Goal: Information Seeking & Learning: Compare options

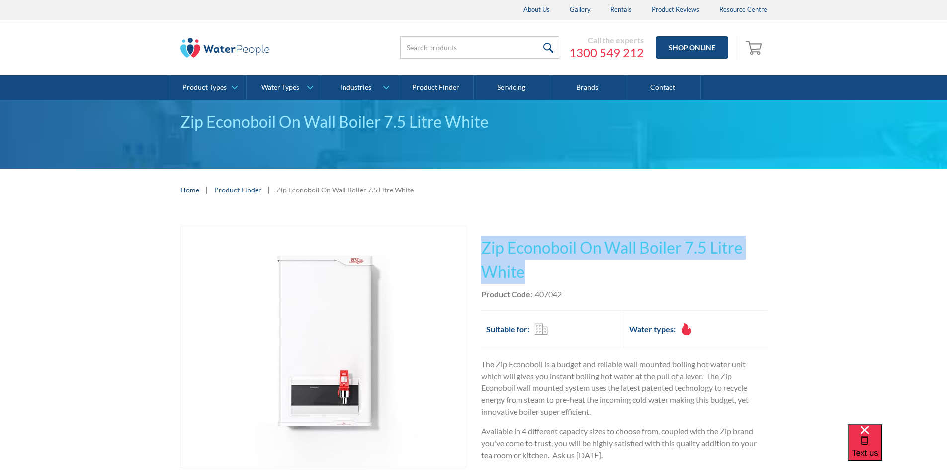
drag, startPoint x: 521, startPoint y: 272, endPoint x: 484, endPoint y: 246, distance: 44.6
click at [484, 246] on h1 "Zip Econoboil On Wall Boiler 7.5 Litre White" at bounding box center [624, 260] width 286 height 48
copy h1 "Zip Econoboil On Wall Boiler 7.5 Litre White"
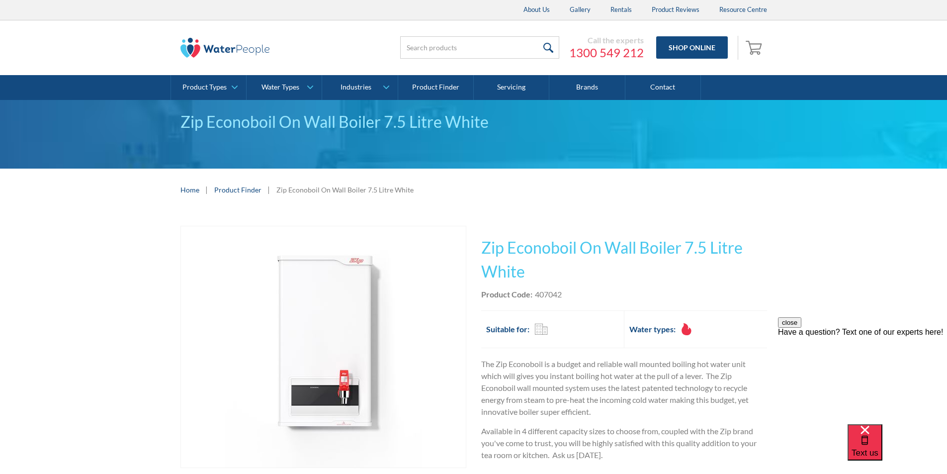
click at [571, 294] on div "Product Code: 407042" at bounding box center [624, 294] width 286 height 12
drag, startPoint x: 570, startPoint y: 294, endPoint x: 537, endPoint y: 291, distance: 34.0
click at [537, 291] on div "Product Code: 407042" at bounding box center [624, 294] width 286 height 12
copy div "407042"
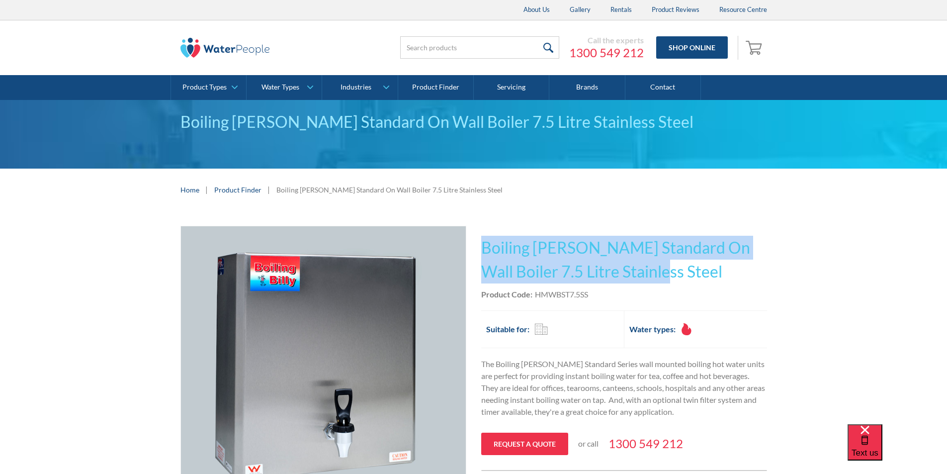
drag, startPoint x: 599, startPoint y: 269, endPoint x: 481, endPoint y: 241, distance: 121.1
click at [481, 241] on h1 "Boiling Billy Standard On Wall Boiler 7.5 Litre Stainless Steel" at bounding box center [624, 260] width 286 height 48
copy h1 "Boiling [PERSON_NAME] Standard On Wall Boiler 7.5 Litre Stainless Steel"
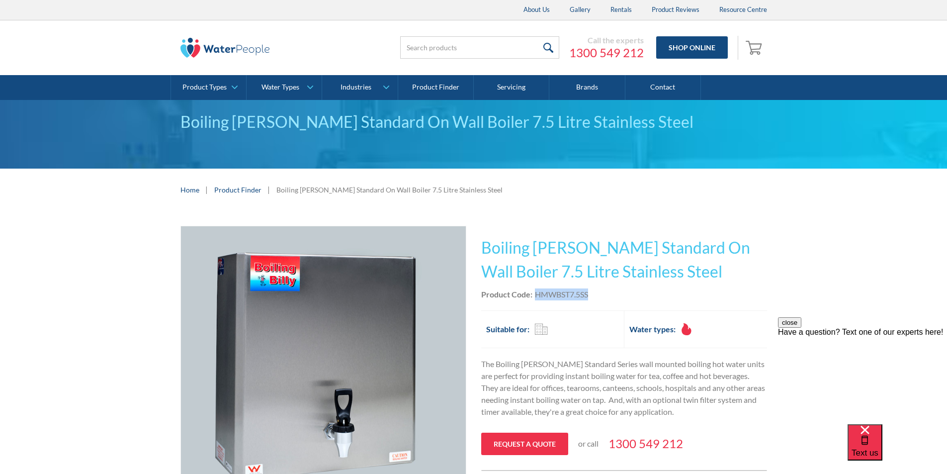
drag, startPoint x: 594, startPoint y: 291, endPoint x: 537, endPoint y: 291, distance: 57.7
click at [537, 291] on div "Product Code: HMWBST7.5SS" at bounding box center [624, 294] width 286 height 12
copy div "HMWBST7.5SS"
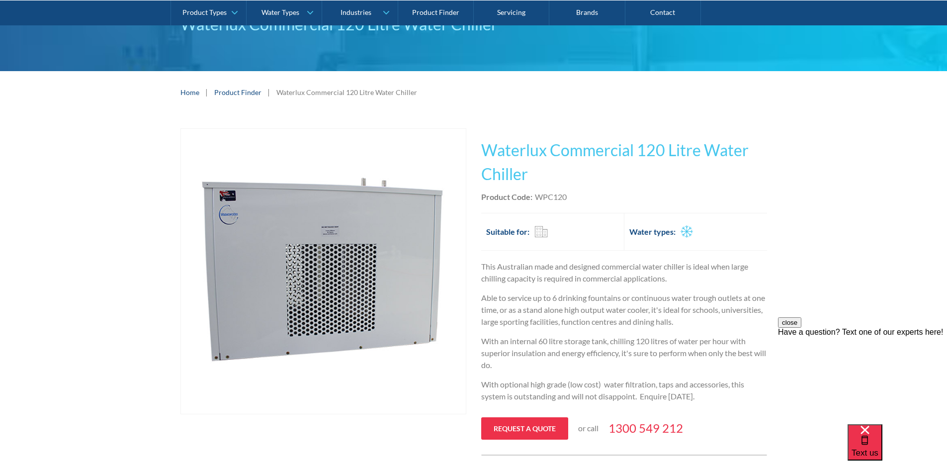
scroll to position [199, 0]
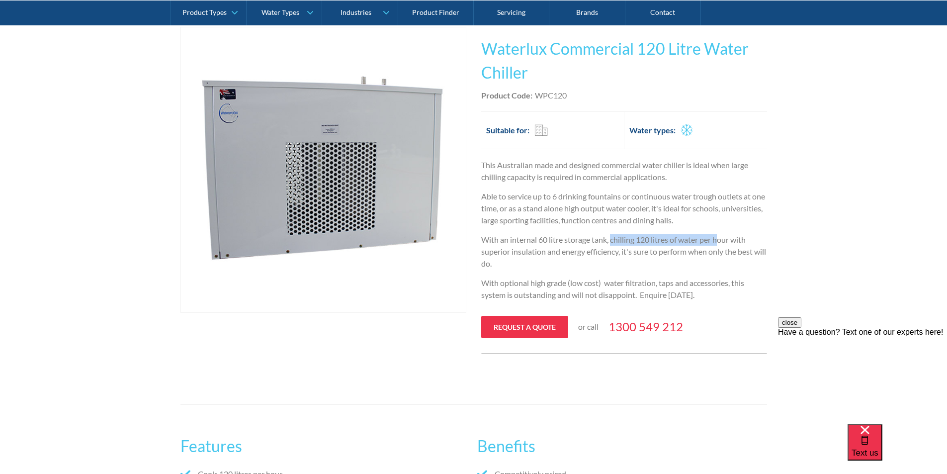
drag, startPoint x: 614, startPoint y: 241, endPoint x: 721, endPoint y: 241, distance: 107.4
click at [721, 241] on p "With an internal 60 litre storage tank, chilling 120 litres of water per hour w…" at bounding box center [624, 252] width 286 height 36
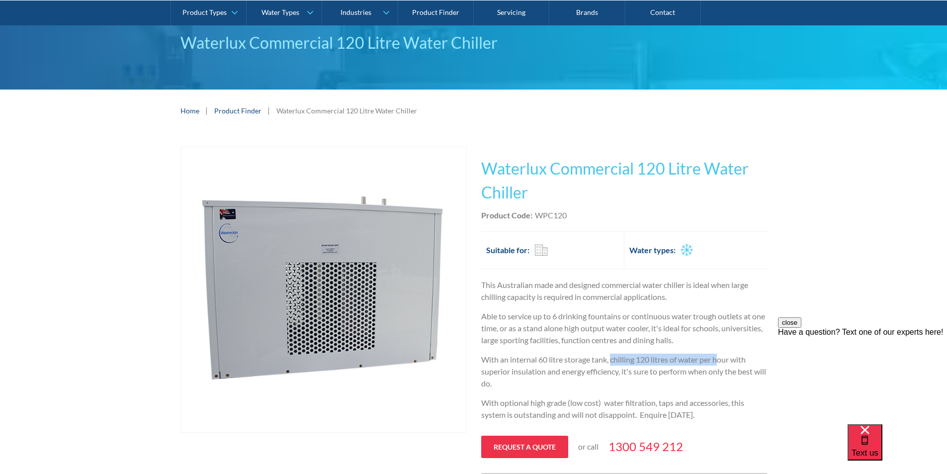
scroll to position [0, 0]
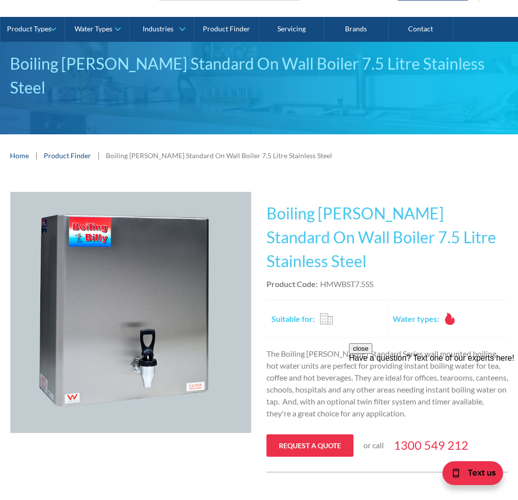
scroll to position [149, 0]
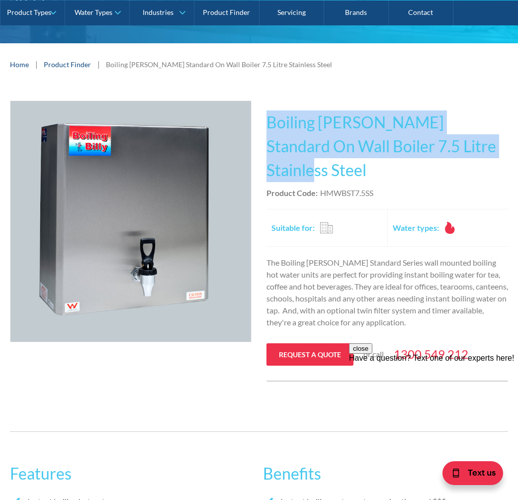
drag, startPoint x: 471, startPoint y: 123, endPoint x: 280, endPoint y: 91, distance: 193.7
click at [267, 110] on h1 "Boiling [PERSON_NAME] Standard On Wall Boiler 7.5 Litre Stainless Steel" at bounding box center [388, 146] width 242 height 72
copy h1 "Boiling [PERSON_NAME] Standard On Wall Boiler 7.5 Litre Stainless Steel"
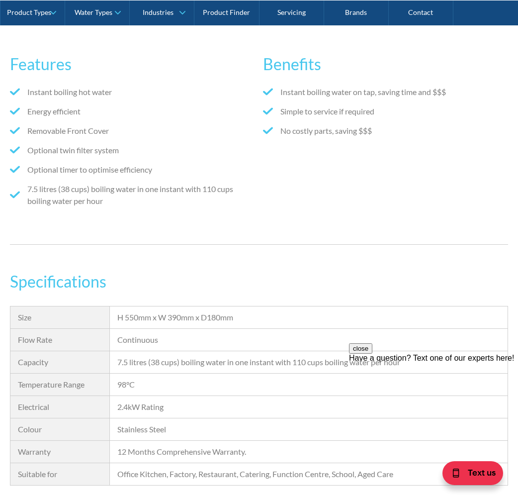
scroll to position [529, 0]
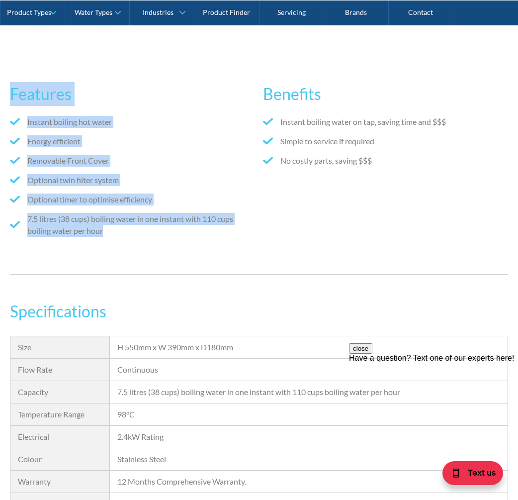
drag, startPoint x: 109, startPoint y: 187, endPoint x: 9, endPoint y: 43, distance: 175.9
click at [6, 41] on div "Features Instant boiling hot water Energy efficient Removable Front Cover Optio…" at bounding box center [259, 163] width 518 height 253
copy div "Features Instant boiling hot water Energy efficient Removable Front Cover Optio…"
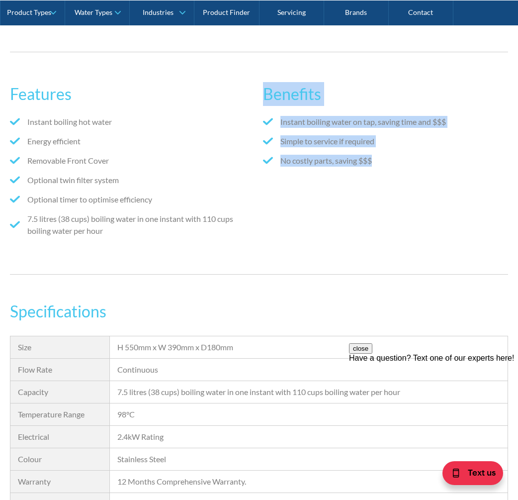
drag, startPoint x: 378, startPoint y: 115, endPoint x: 290, endPoint y: 43, distance: 113.4
click at [266, 72] on div "Benefits Instant boiling water on tap, saving time and $$$ Simple to service if…" at bounding box center [385, 163] width 245 height 182
copy div "Benefits Instant boiling water on tap, saving time and $$$ Simple to service if…"
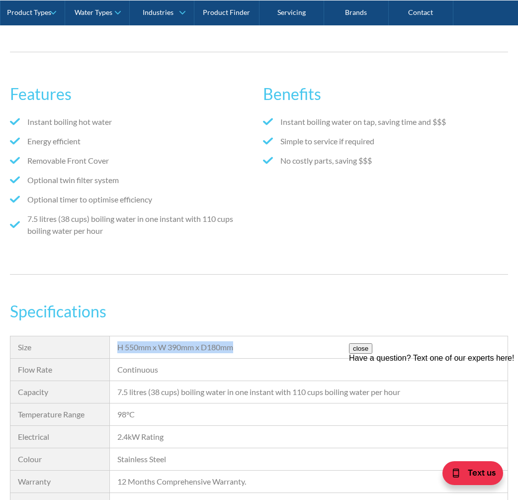
drag, startPoint x: 242, startPoint y: 299, endPoint x: 117, endPoint y: 300, distance: 124.8
click at [117, 336] on div "H 550mm x W 390mm x D180mm" at bounding box center [309, 347] width 398 height 22
copy div "H 550mm x W 390mm x D180mm"
drag, startPoint x: 417, startPoint y: 343, endPoint x: 196, endPoint y: 348, distance: 220.8
click at [349, 348] on html "close Have a question? Text one of our experts here!" at bounding box center [433, 402] width 169 height 119
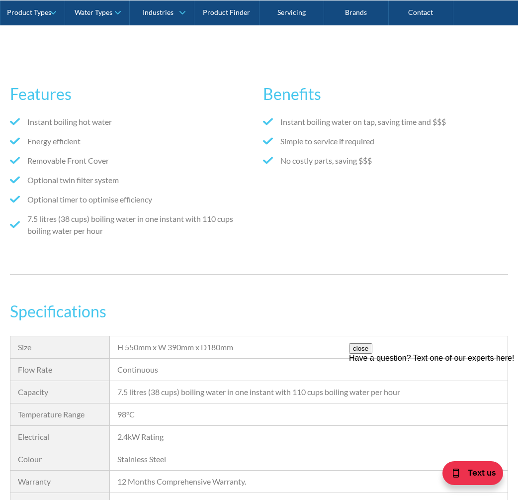
click at [204, 386] on div "7.5 litres (38 cups) boiling water in one instant with 110 cups boiling water p…" at bounding box center [308, 392] width 383 height 12
click at [414, 386] on div "7.5 litres (38 cups) boiling water in one instant with 110 cups boiling water p…" at bounding box center [308, 392] width 383 height 12
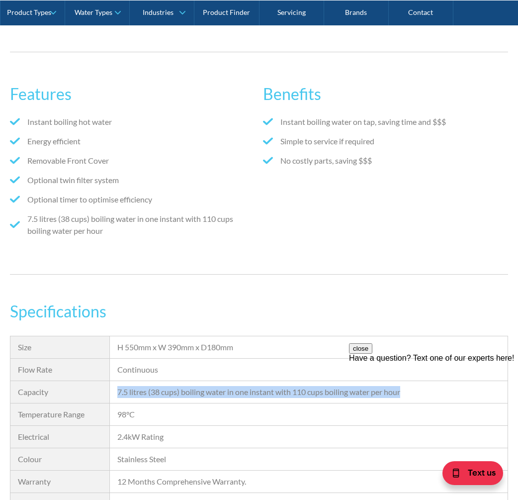
drag, startPoint x: 390, startPoint y: 342, endPoint x: 137, endPoint y: 348, distance: 253.2
click at [118, 386] on div "7.5 litres (38 cups) boiling water in one instant with 110 cups boiling water p…" at bounding box center [308, 392] width 383 height 12
copy div "7.5 litres (38 cups) boiling water in one instant with 110 cups boiling water p…"
